Goal: Task Accomplishment & Management: Use online tool/utility

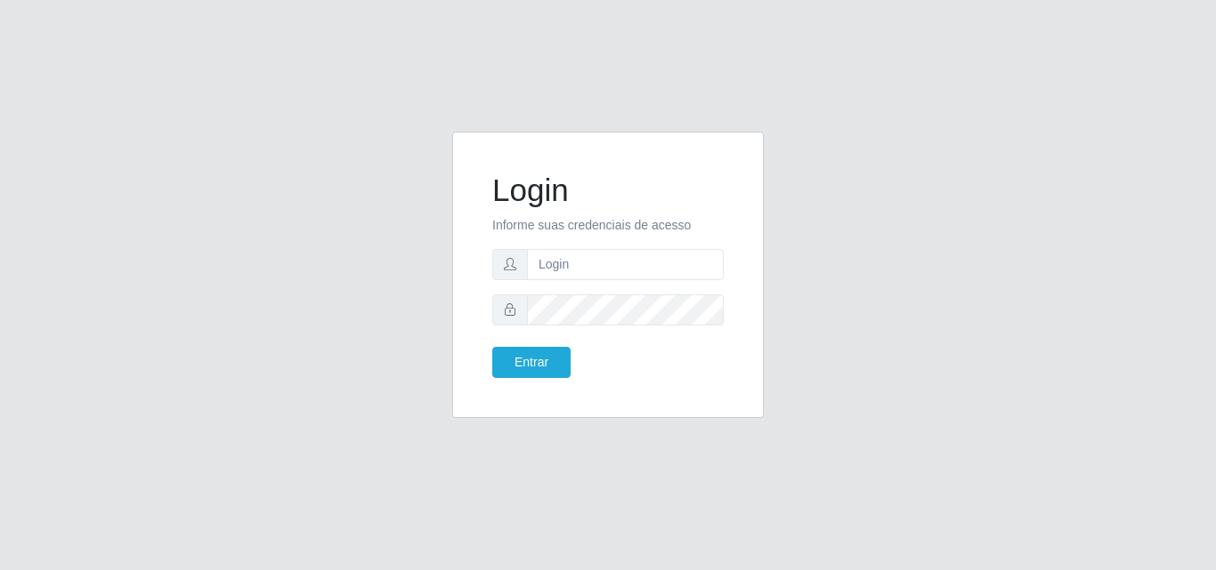
type input "[EMAIL_ADDRESS][DOMAIN_NAME]"
click at [505, 370] on button "Entrar" at bounding box center [531, 362] width 78 height 31
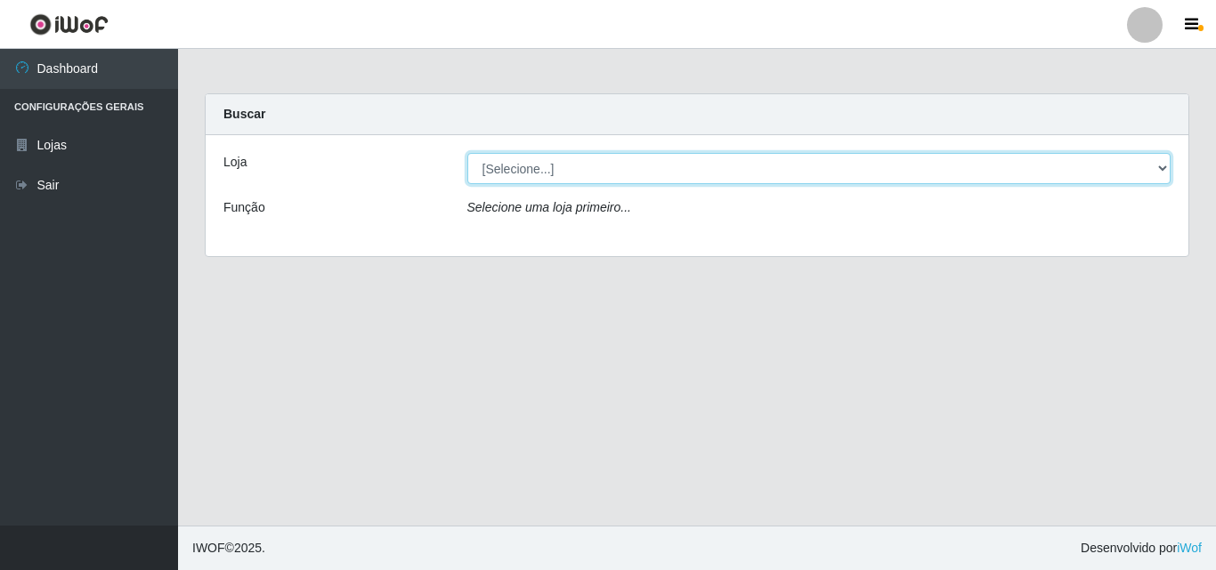
click at [1162, 171] on select "[Selecione...] Corte Fácil - Unidade Emaús" at bounding box center [819, 168] width 704 height 31
select select "201"
click at [467, 153] on select "[Selecione...] Corte Fácil - Unidade Emaús" at bounding box center [819, 168] width 704 height 31
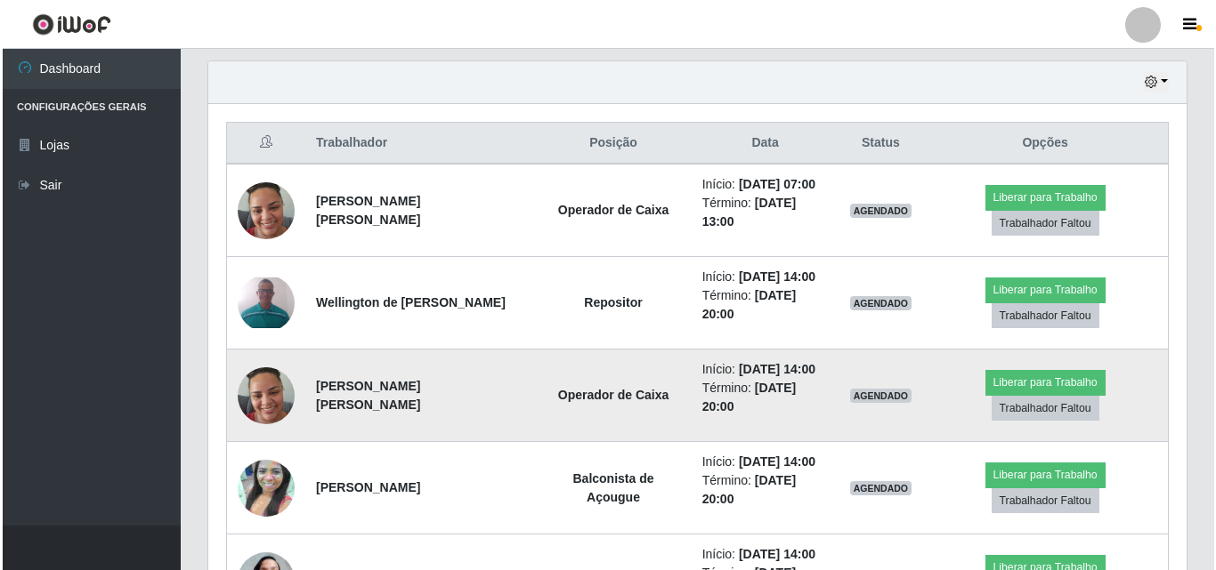
scroll to position [513, 0]
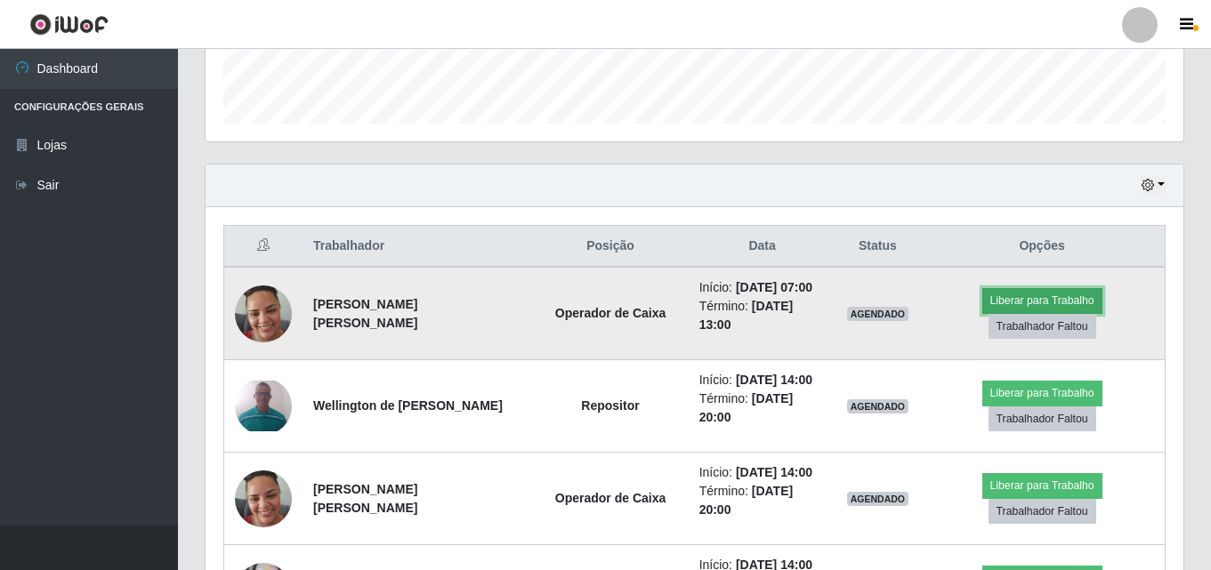
click at [982, 309] on button "Liberar para Trabalho" at bounding box center [1042, 300] width 120 height 25
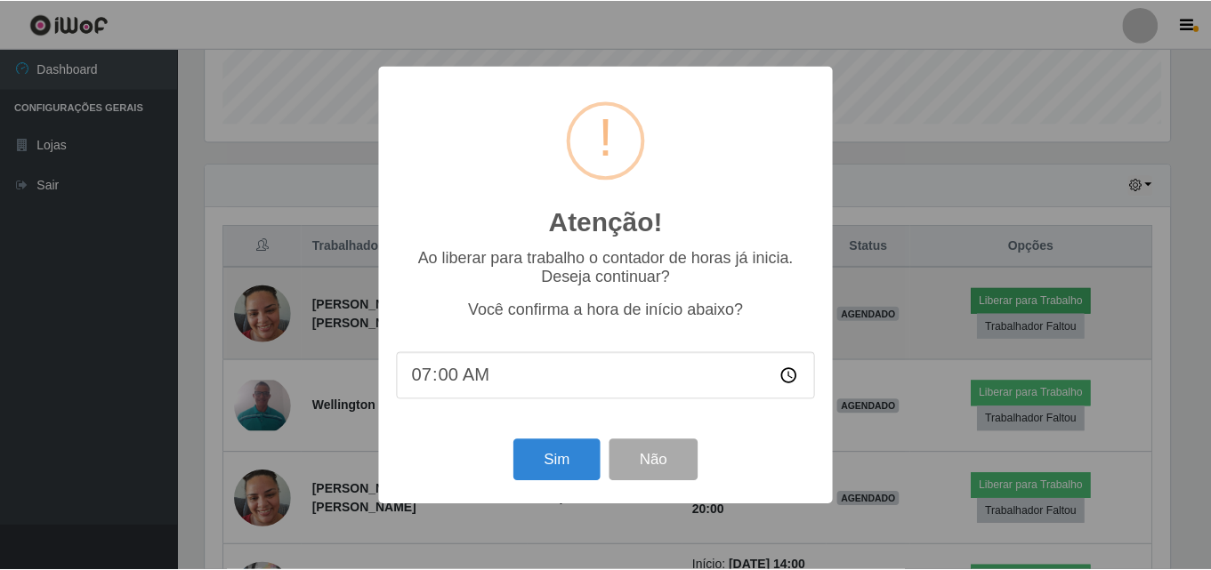
scroll to position [369, 969]
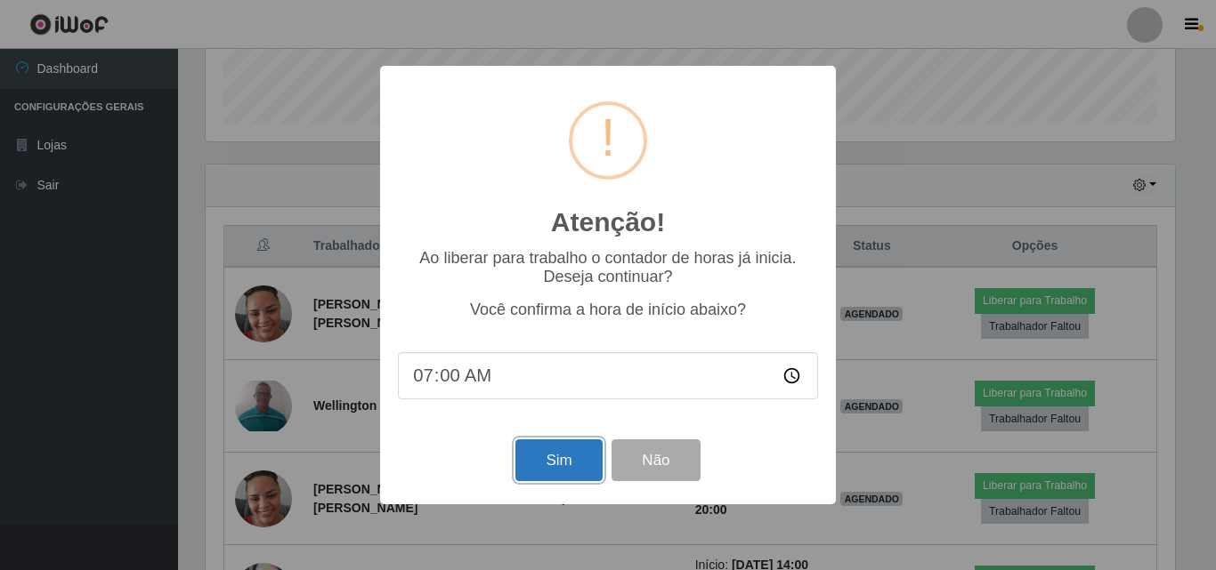
drag, startPoint x: 571, startPoint y: 461, endPoint x: 581, endPoint y: 453, distance: 12.6
click at [574, 459] on button "Sim" at bounding box center [558, 461] width 86 height 42
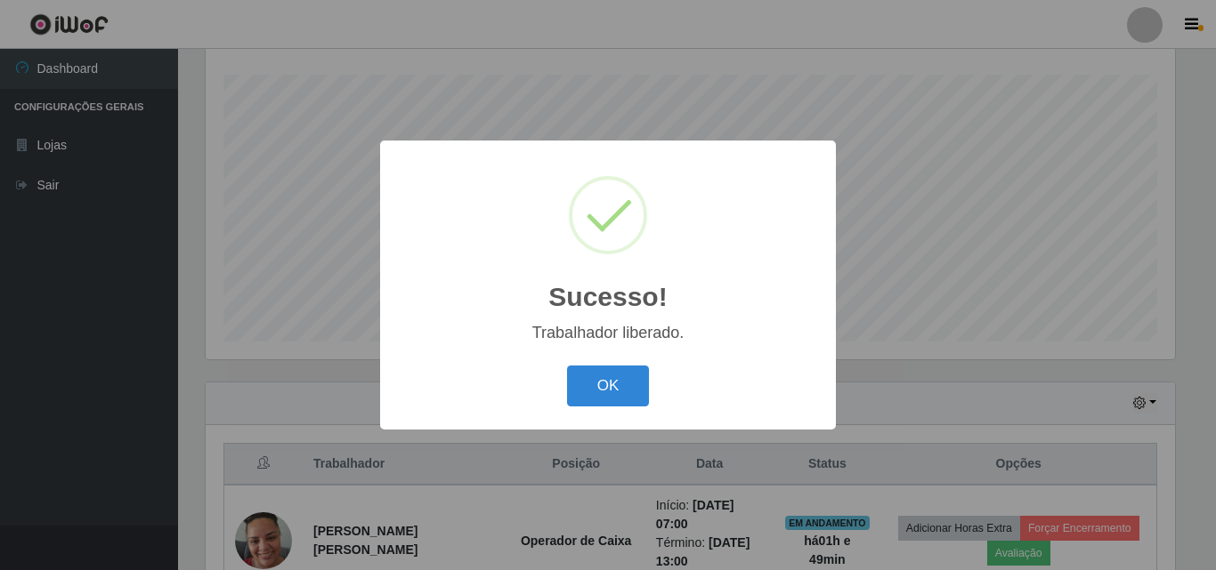
click at [652, 381] on div "OK Cancel" at bounding box center [608, 385] width 420 height 51
click at [612, 384] on button "OK" at bounding box center [608, 387] width 83 height 42
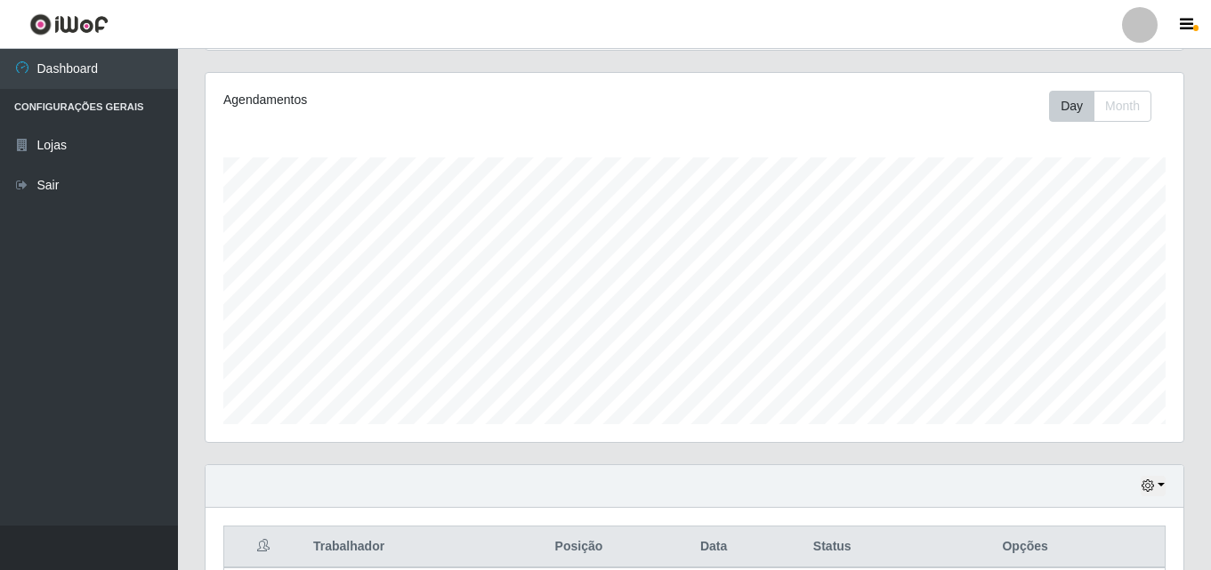
scroll to position [206, 0]
